Goal: Navigation & Orientation: Understand site structure

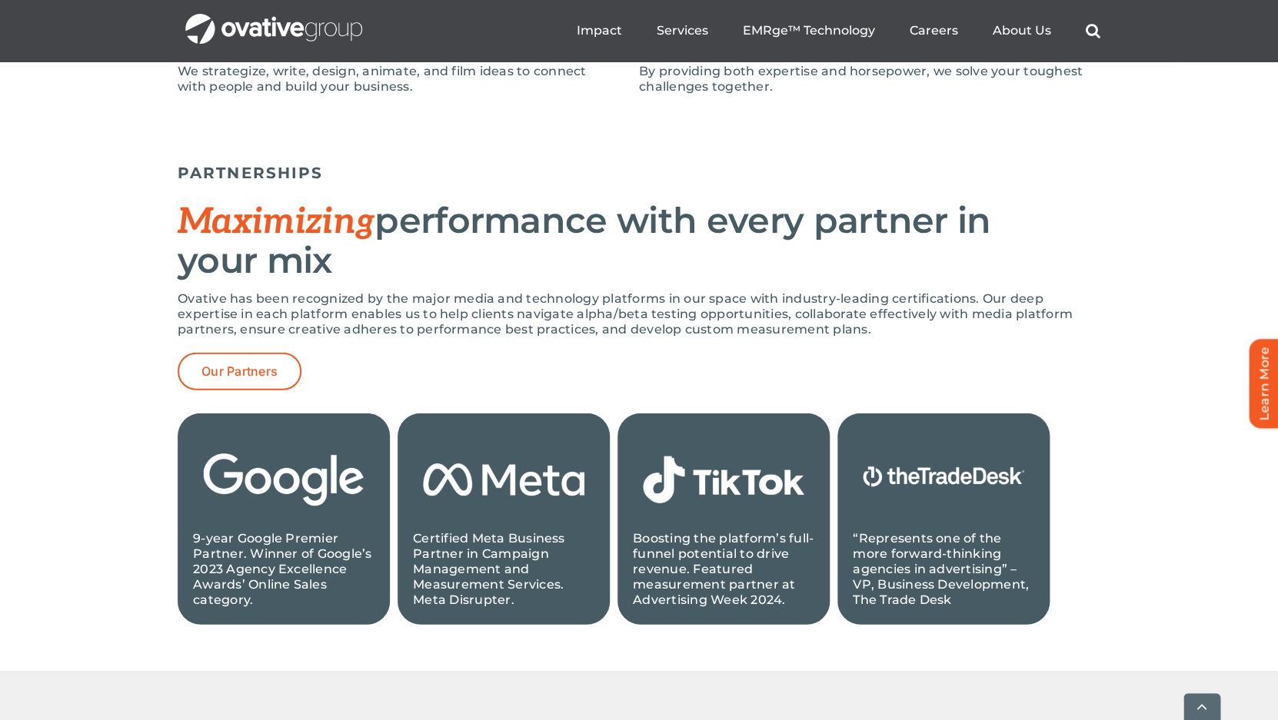
scroll to position [1426, 0]
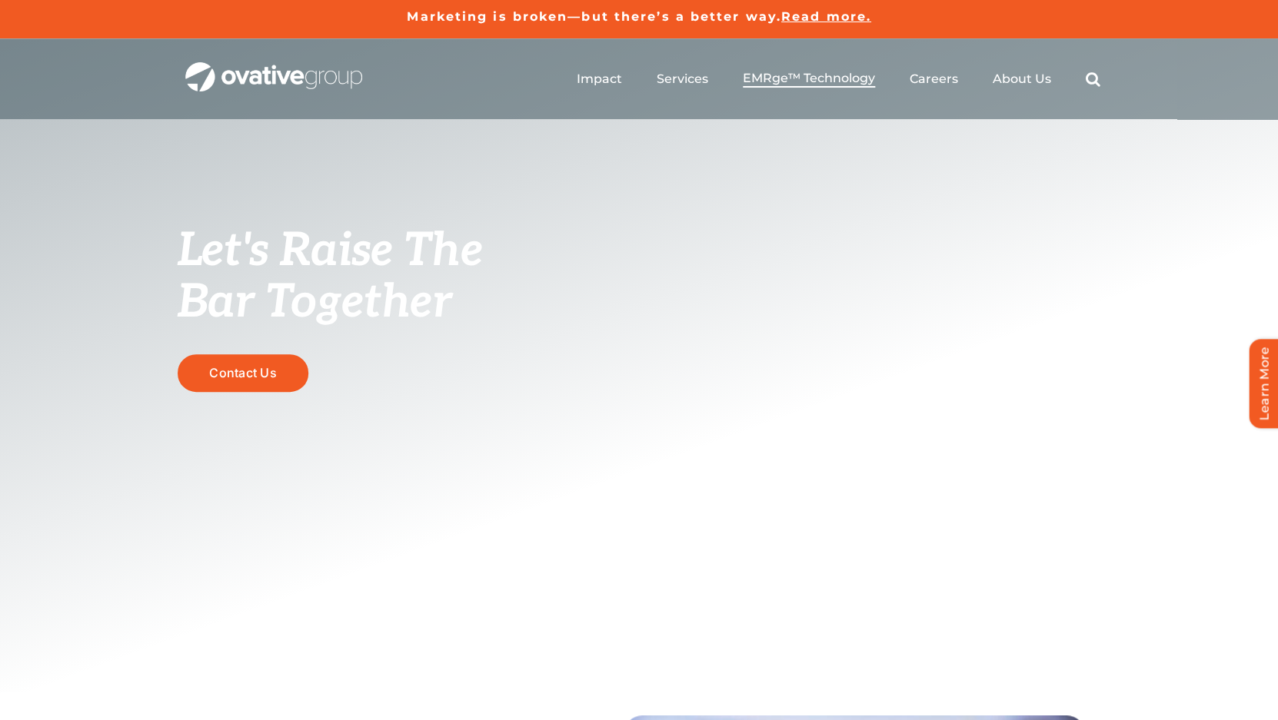
click at [841, 82] on span "EMRge™ Technology" at bounding box center [809, 78] width 132 height 15
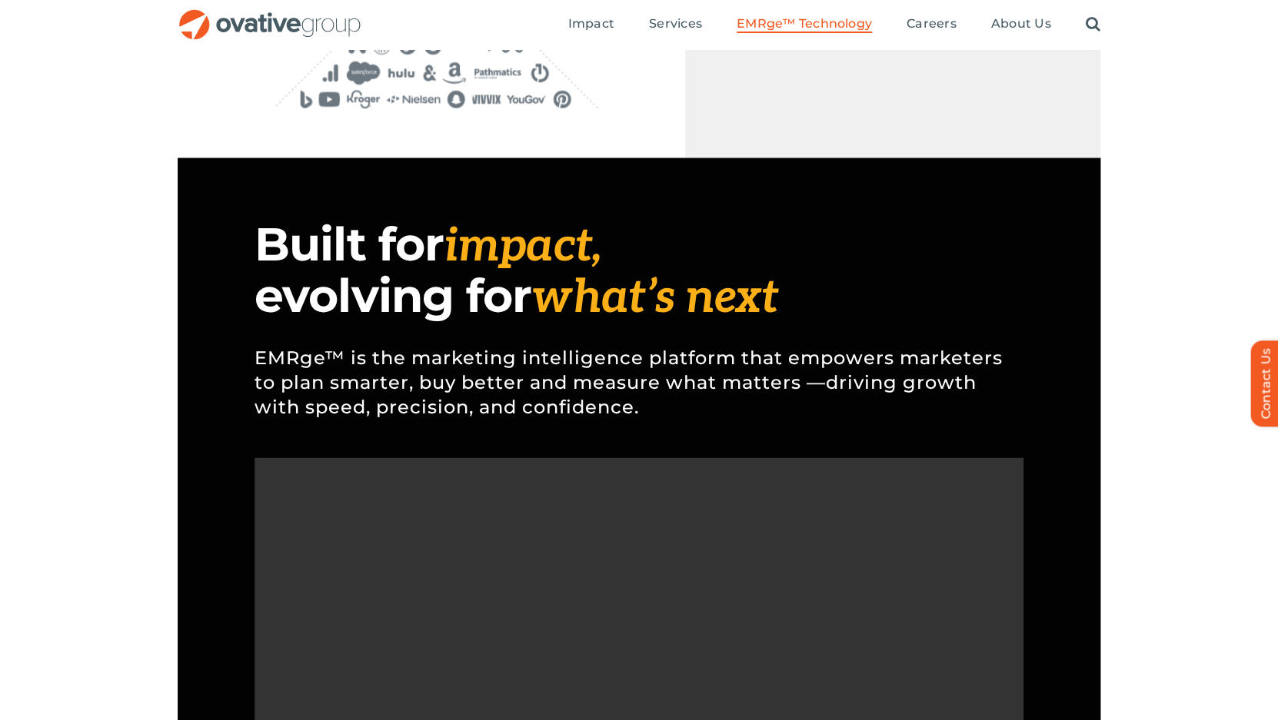
scroll to position [1017, 0]
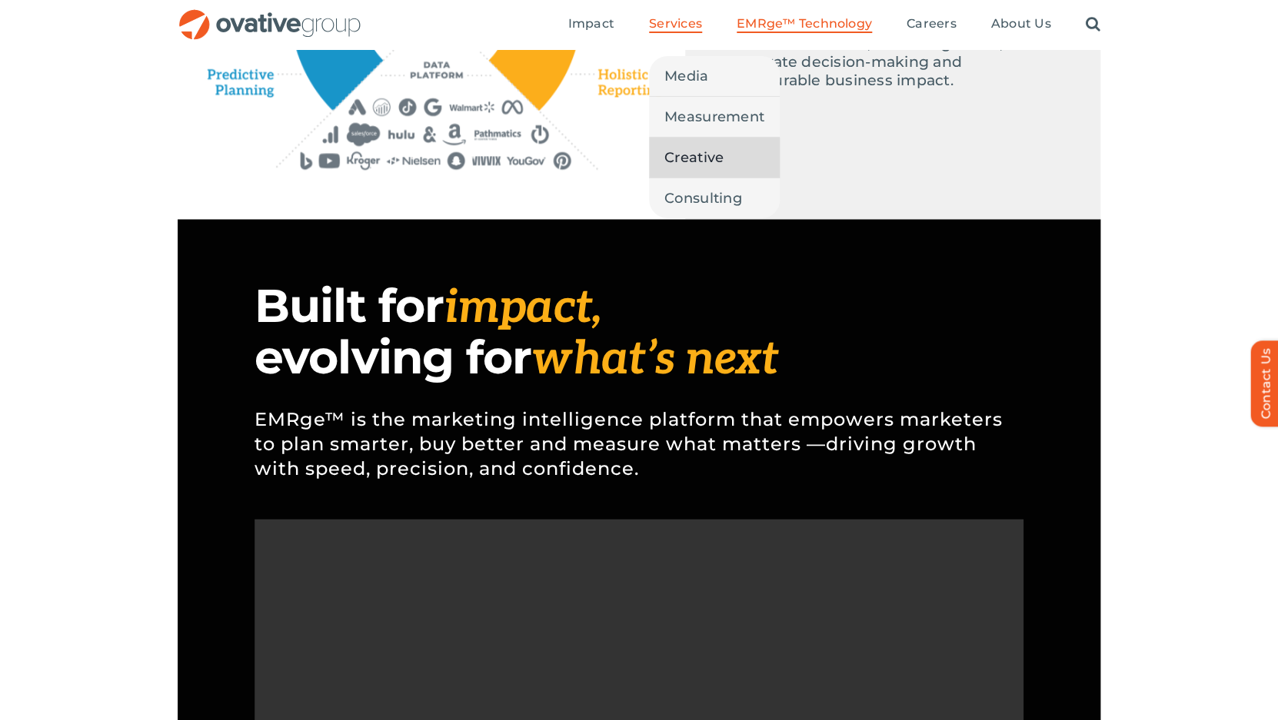
click at [690, 166] on span "Creative" at bounding box center [693, 158] width 59 height 22
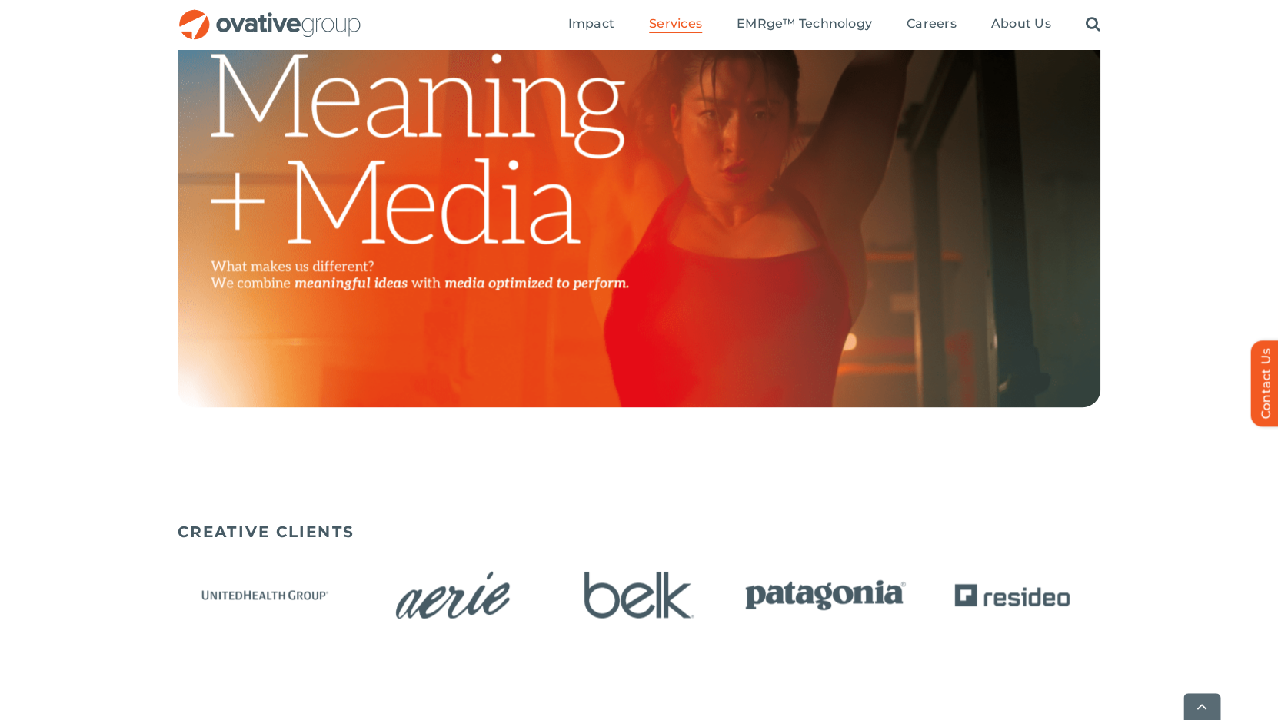
scroll to position [1126, 0]
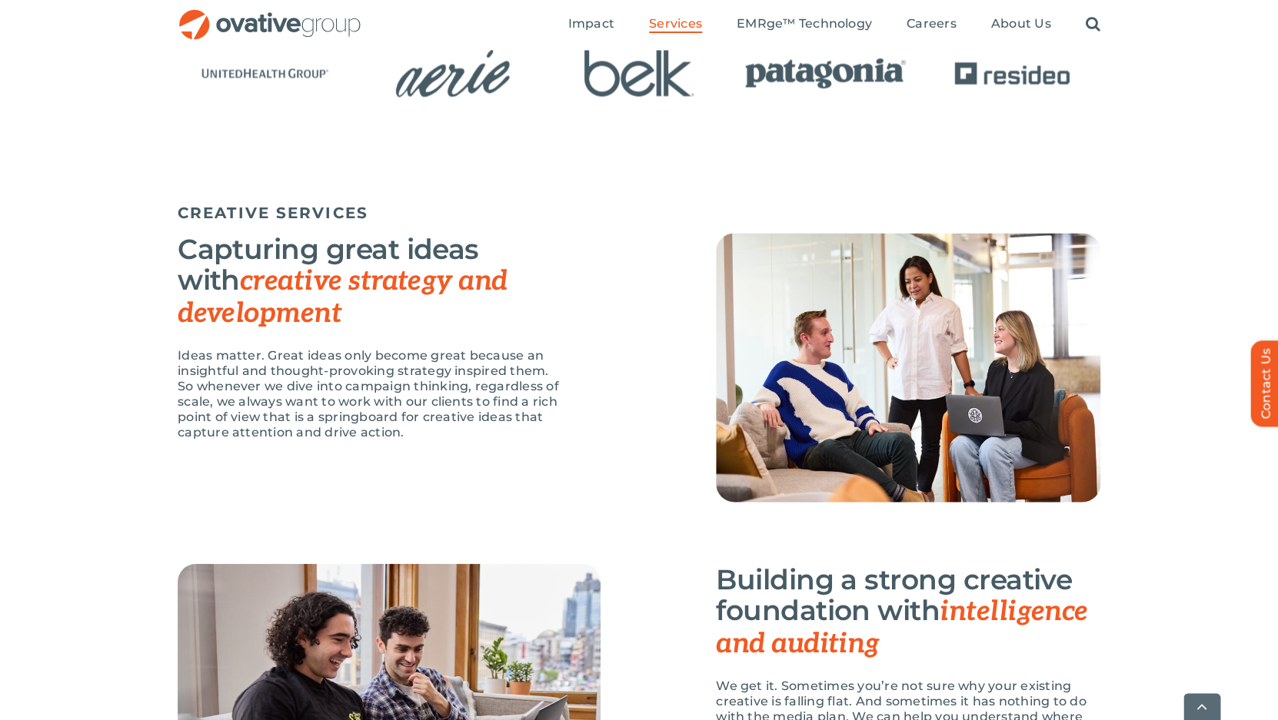
click at [751, 457] on img at bounding box center [908, 367] width 384 height 269
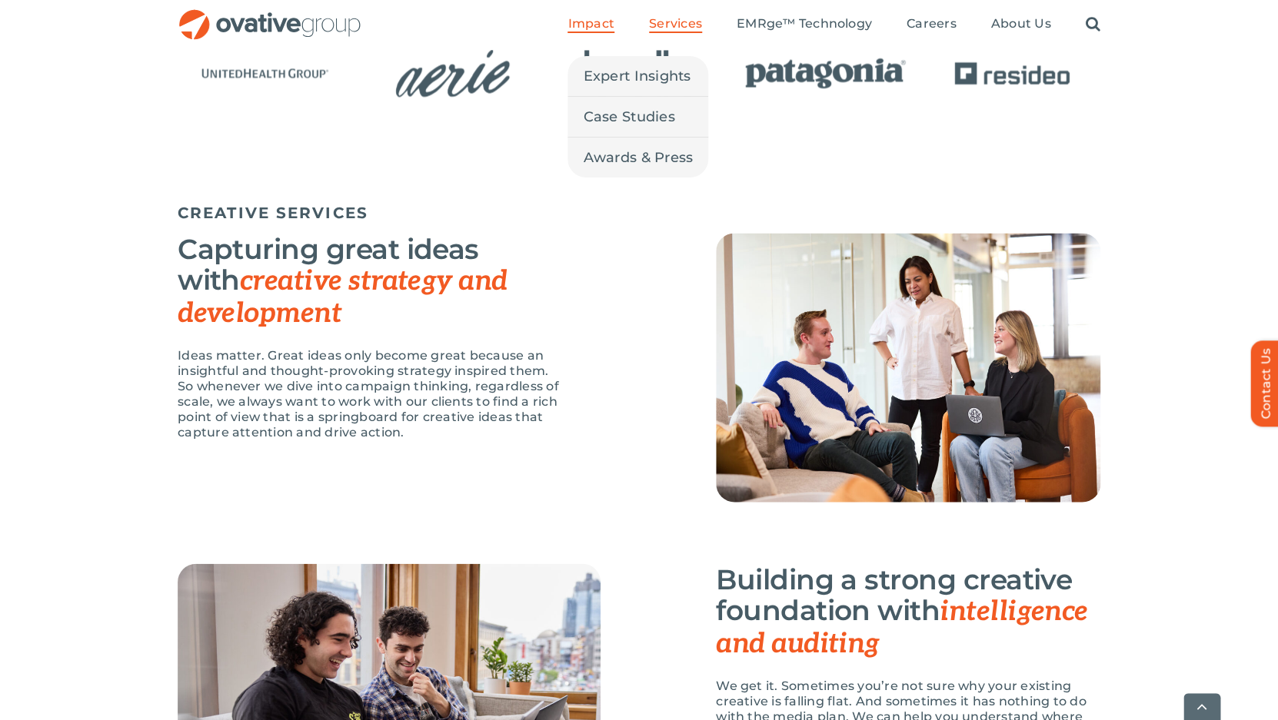
click at [588, 25] on span "Impact" at bounding box center [590, 23] width 46 height 15
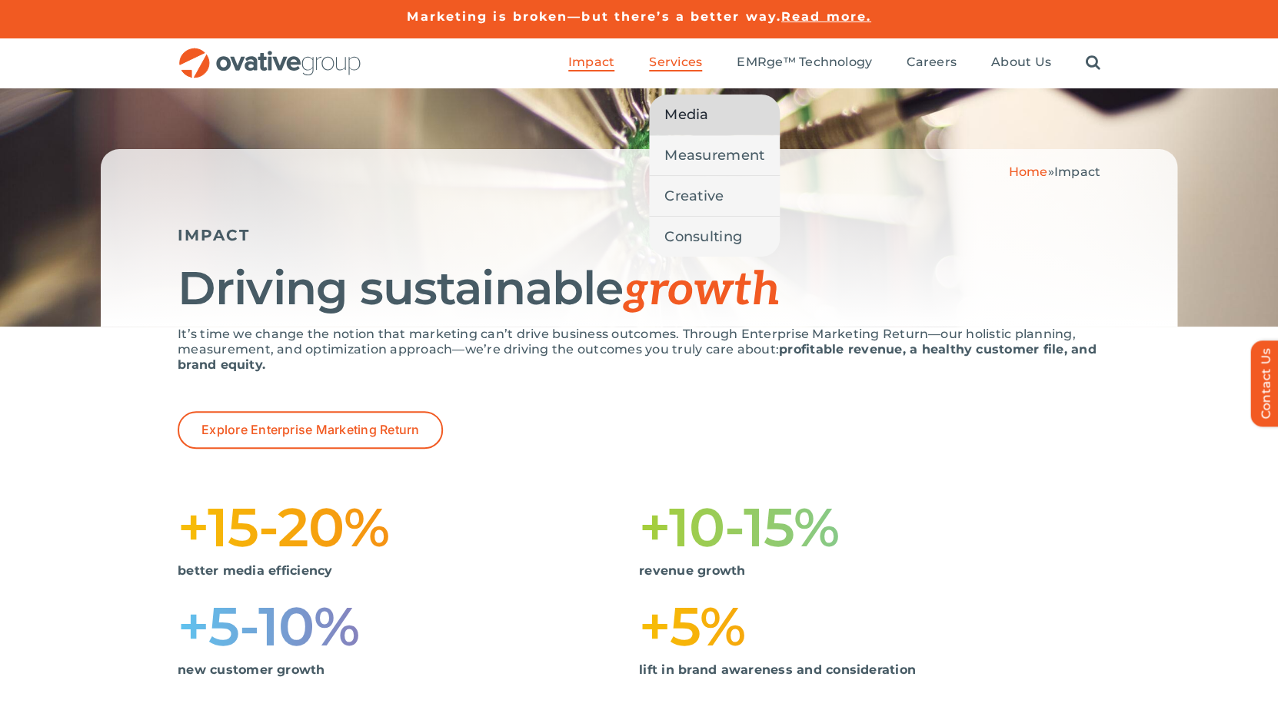
click at [686, 110] on span "Media" at bounding box center [686, 115] width 44 height 22
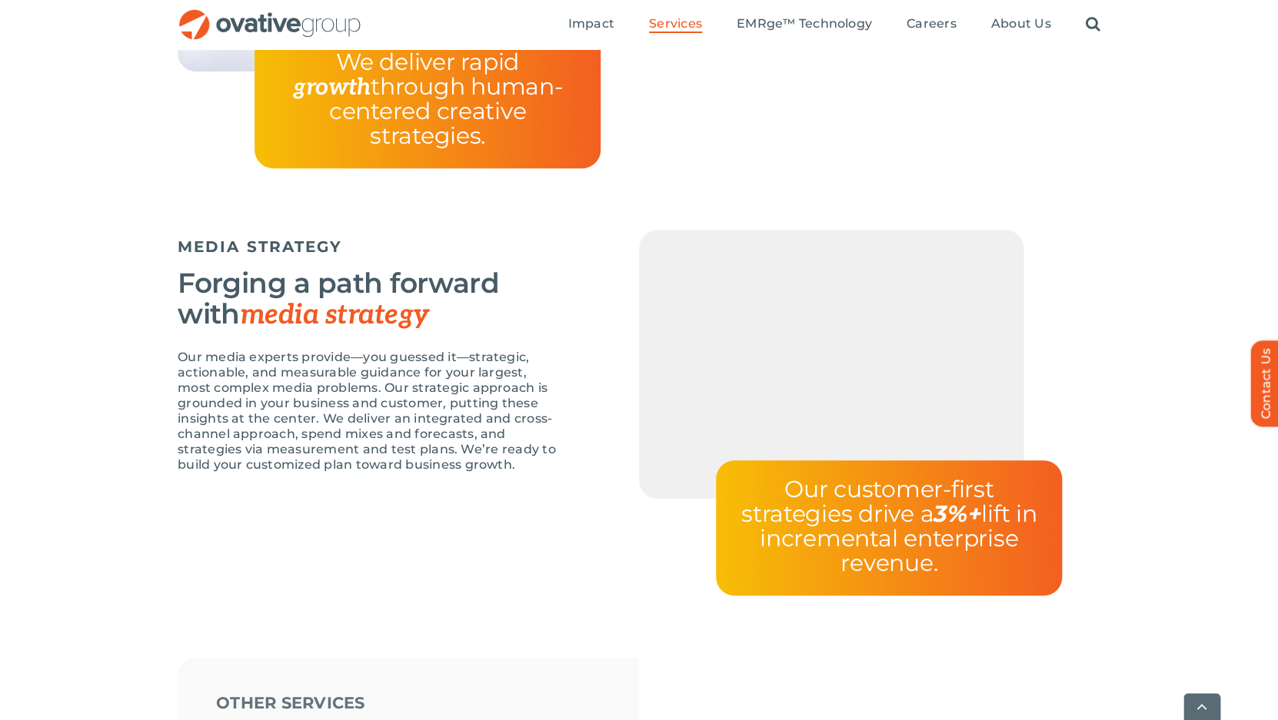
scroll to position [3338, 0]
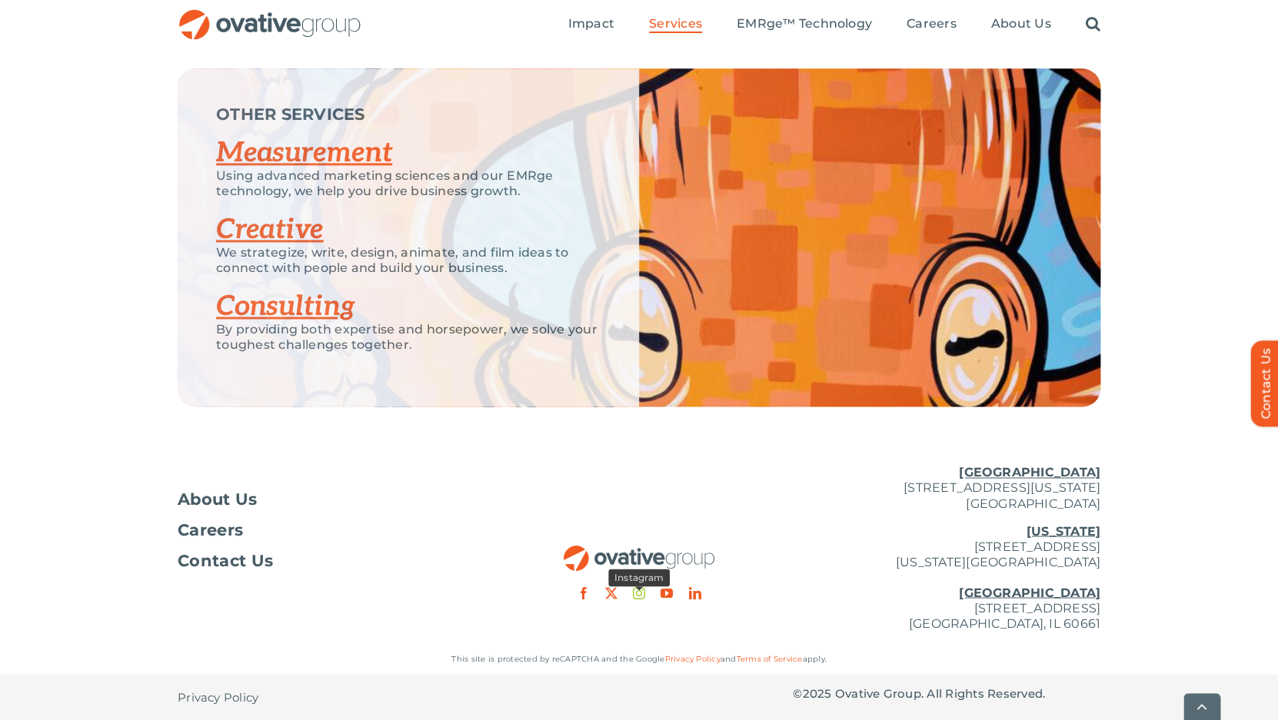
click at [635, 596] on link "instagram" at bounding box center [639, 593] width 12 height 12
